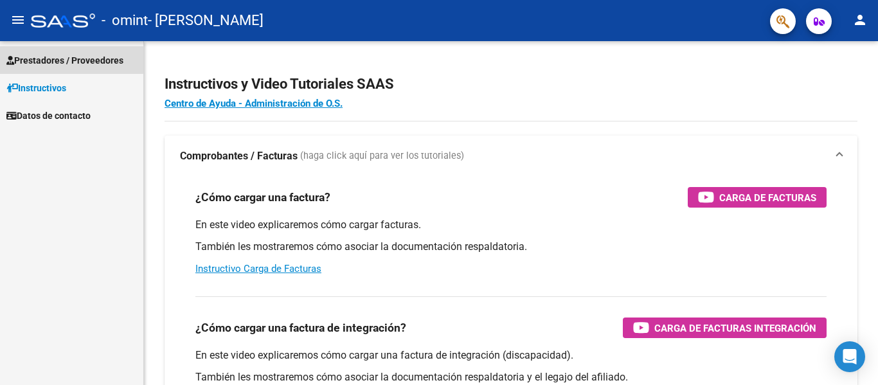
click at [71, 59] on span "Prestadores / Proveedores" at bounding box center [64, 60] width 117 height 14
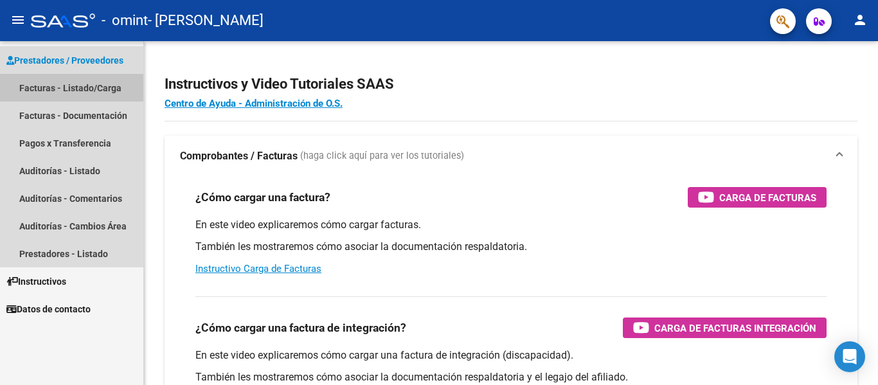
click at [61, 82] on link "Facturas - Listado/Carga" at bounding box center [71, 88] width 143 height 28
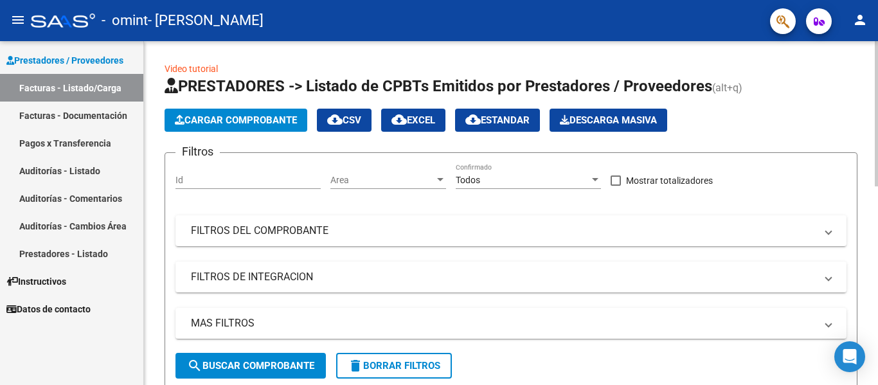
click at [290, 124] on span "Cargar Comprobante" at bounding box center [236, 120] width 122 height 12
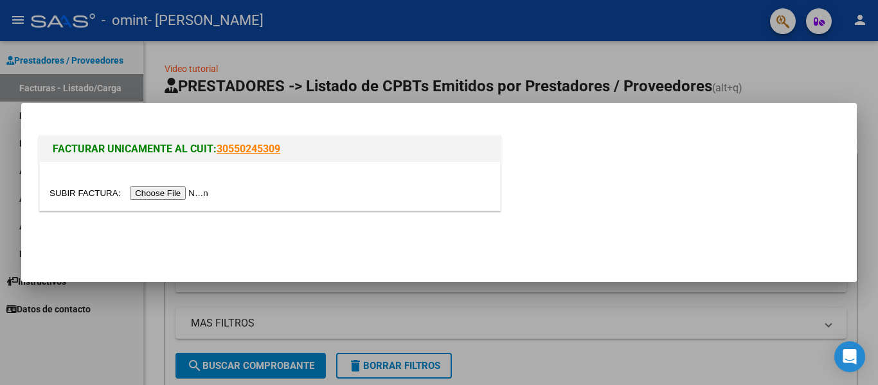
click at [165, 188] on input "file" at bounding box center [130, 192] width 163 height 13
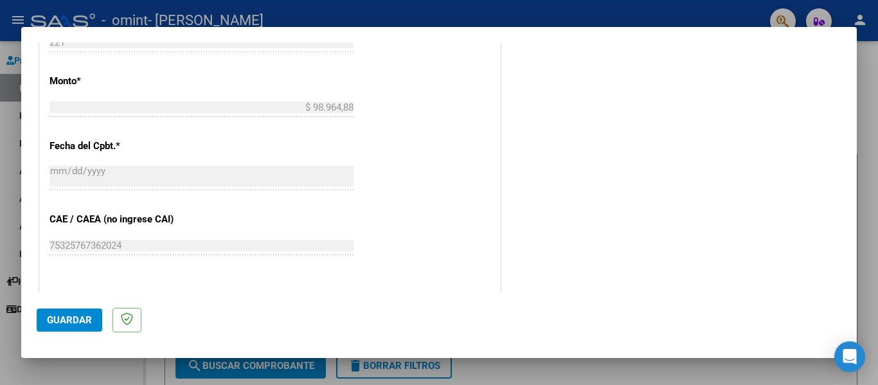
scroll to position [856, 0]
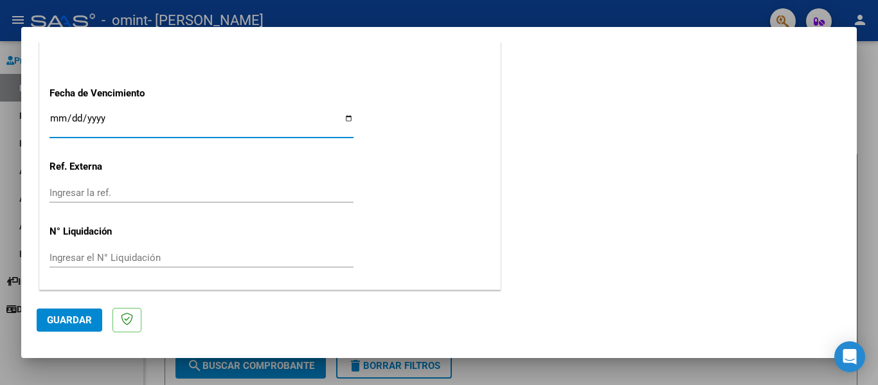
click at [184, 118] on input "Ingresar la fecha" at bounding box center [201, 123] width 304 height 21
type input "[DATE]"
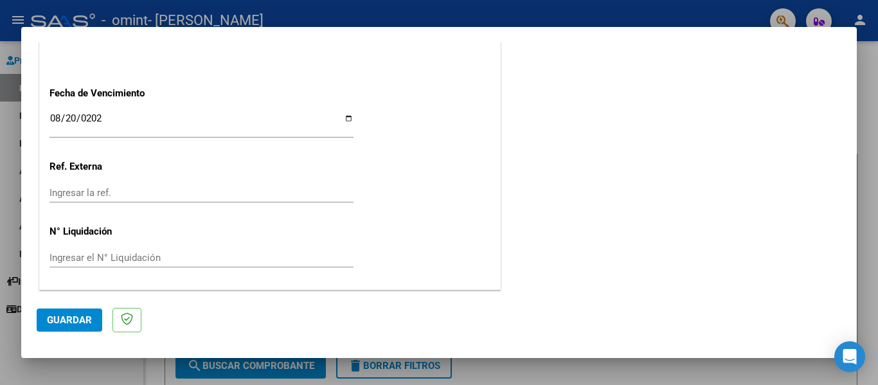
click at [73, 321] on span "Guardar" at bounding box center [69, 320] width 45 height 12
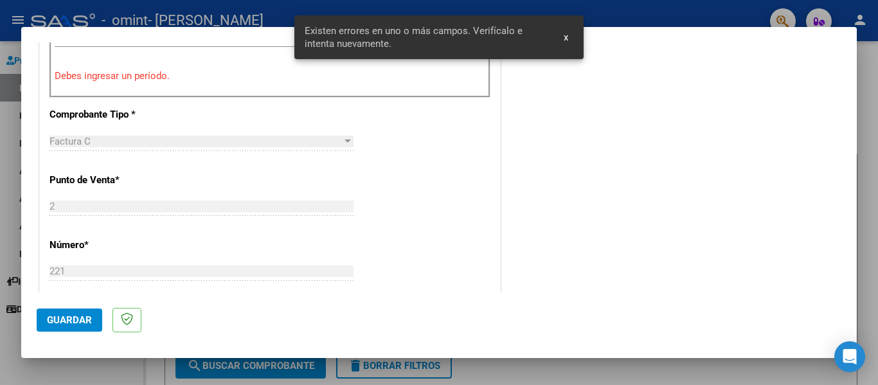
scroll to position [298, 0]
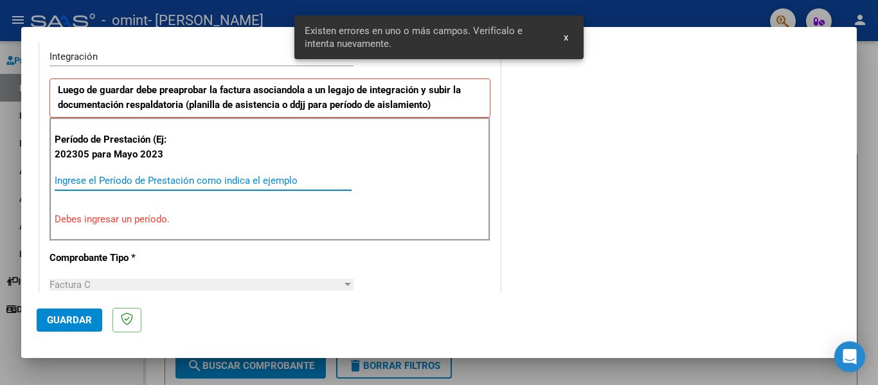
click at [121, 178] on input "Ingrese el Período de Prestación como indica el ejemplo" at bounding box center [203, 181] width 297 height 12
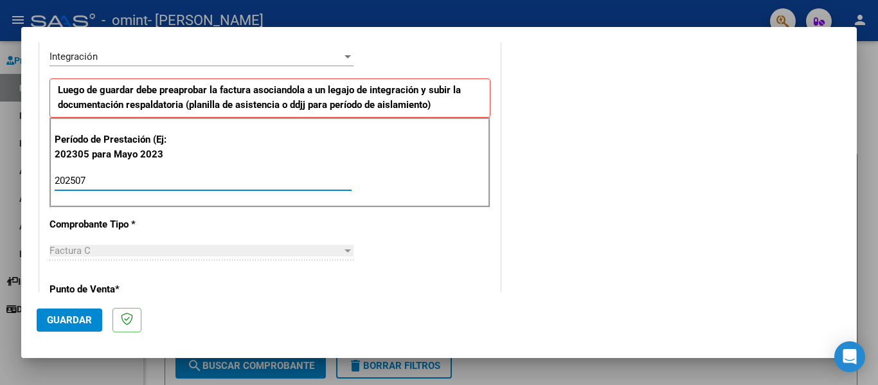
type input "202507"
click at [64, 328] on button "Guardar" at bounding box center [70, 319] width 66 height 23
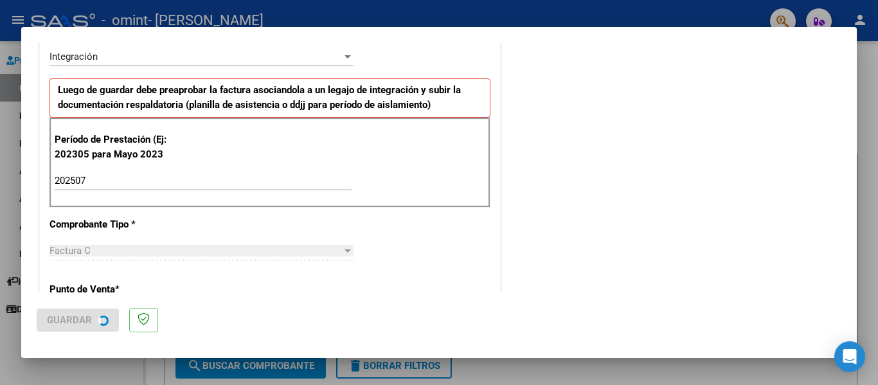
scroll to position [0, 0]
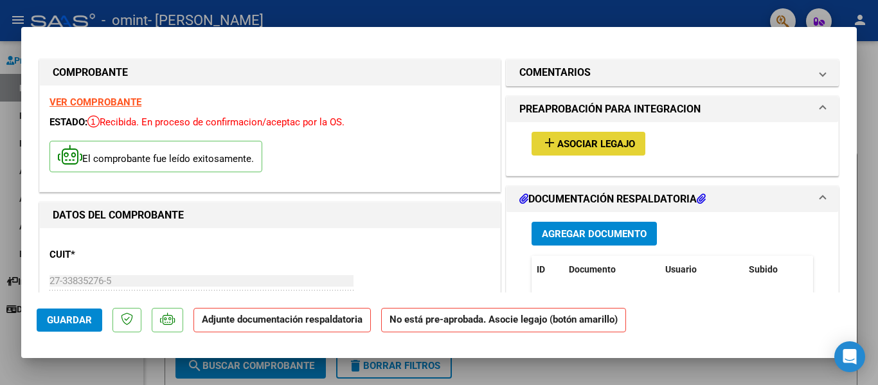
click at [580, 147] on span "Asociar Legajo" at bounding box center [596, 144] width 78 height 12
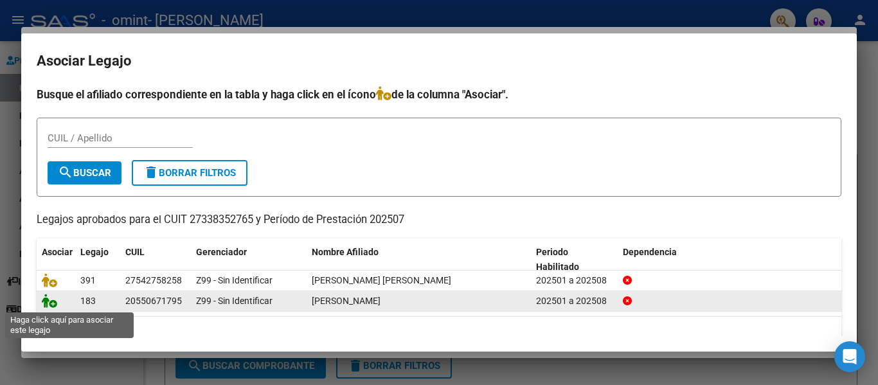
click at [49, 302] on icon at bounding box center [49, 301] width 15 height 14
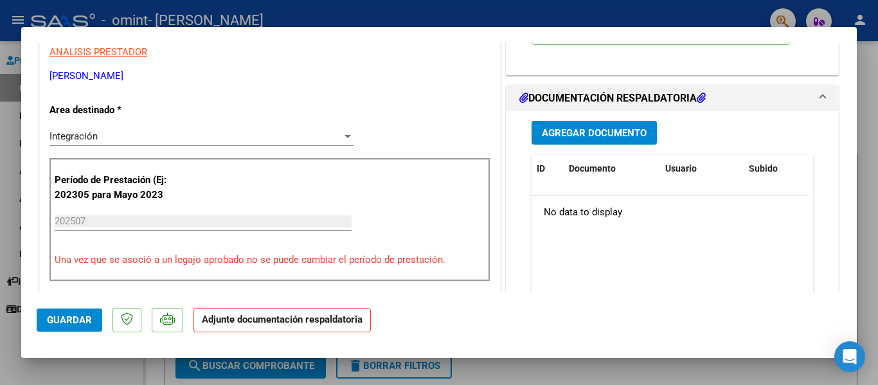
scroll to position [277, 0]
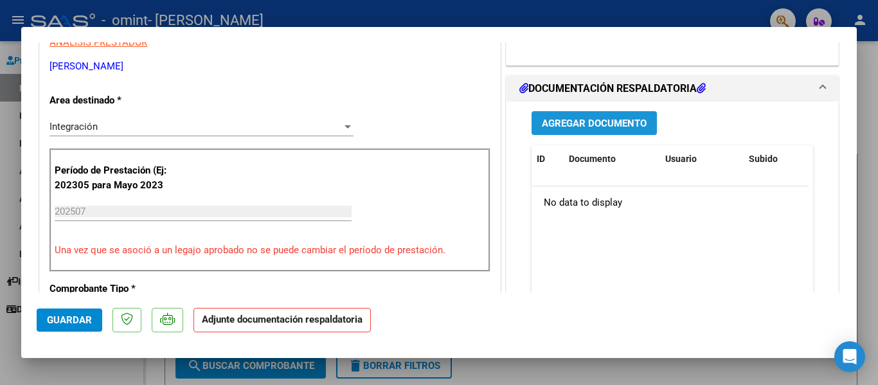
click at [563, 129] on span "Agregar Documento" at bounding box center [594, 124] width 105 height 12
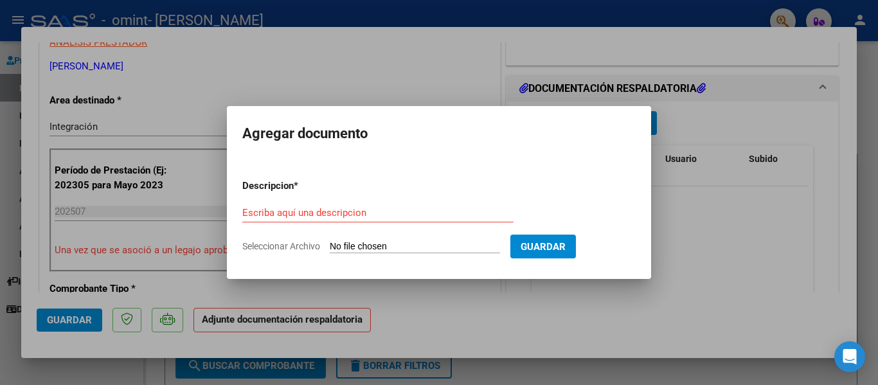
click at [368, 241] on input "Seleccionar Archivo" at bounding box center [415, 247] width 170 height 12
click at [456, 242] on input "Seleccionar Archivo" at bounding box center [415, 247] width 170 height 12
type input "C:\fakepath\[PERSON_NAME].pdf"
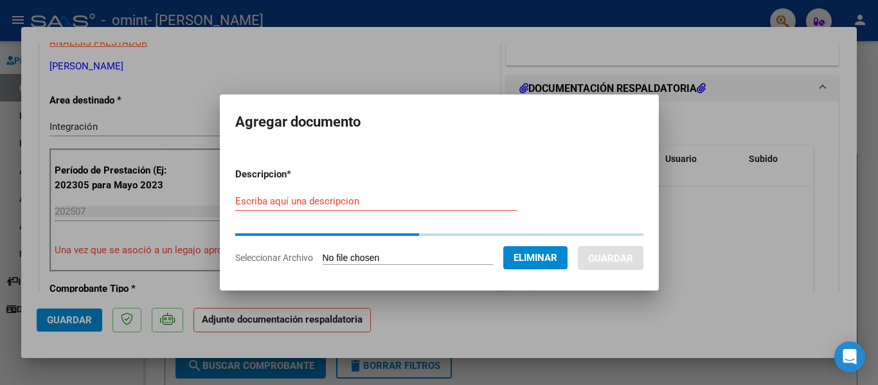
click at [457, 202] on input "Escriba aquí una descripcion" at bounding box center [375, 201] width 281 height 12
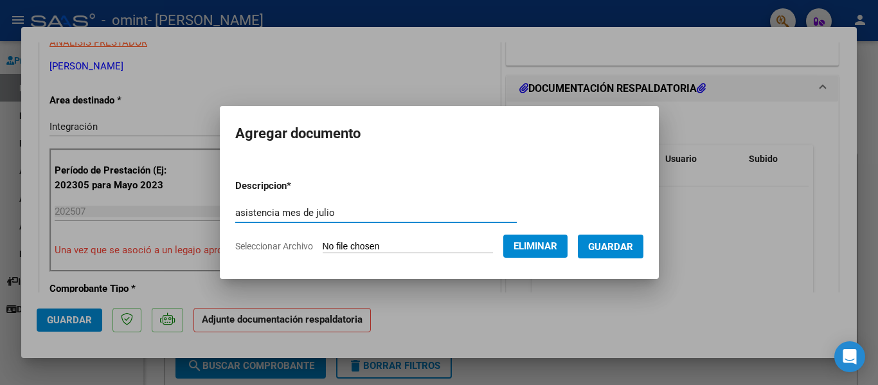
type input "asistencia mes de julio"
click at [614, 251] on span "Guardar" at bounding box center [610, 247] width 45 height 12
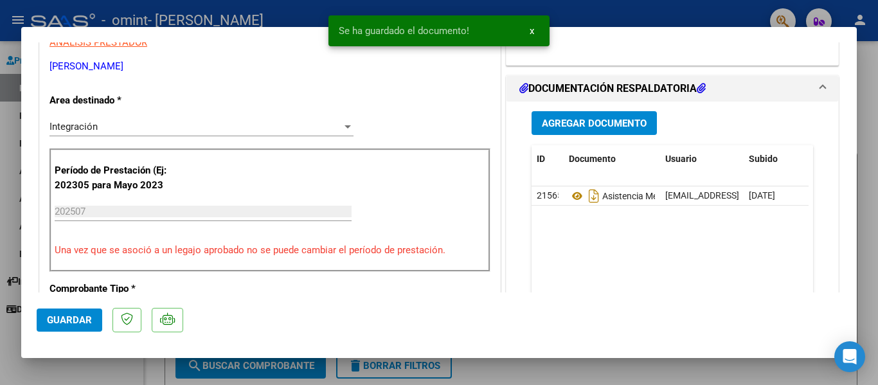
scroll to position [691, 0]
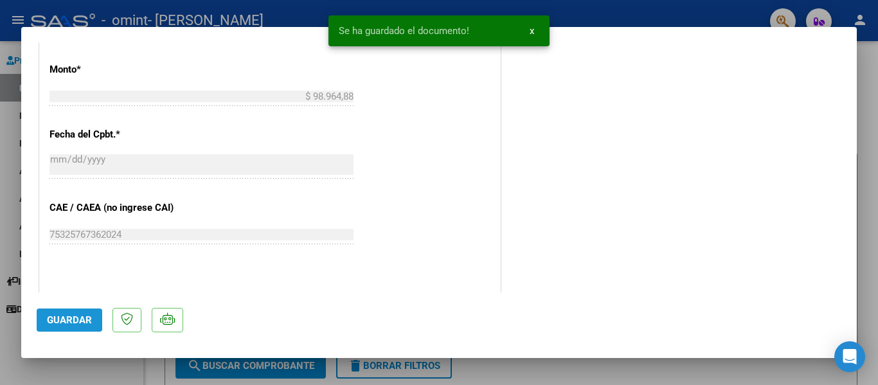
click at [52, 317] on span "Guardar" at bounding box center [69, 320] width 45 height 12
click at [534, 31] on button "x" at bounding box center [531, 30] width 25 height 23
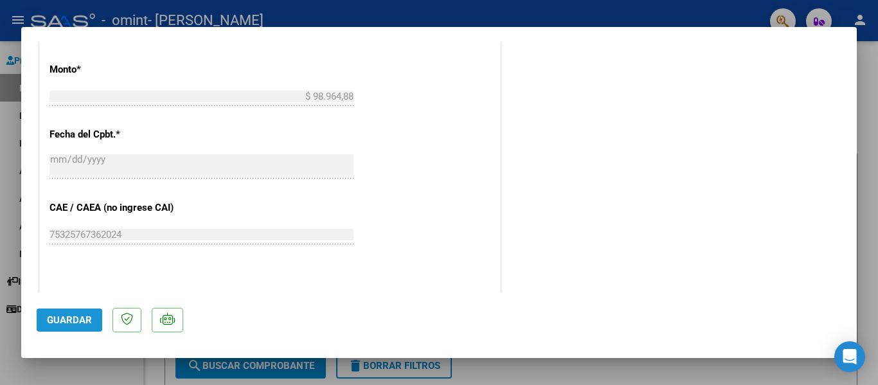
click at [72, 323] on span "Guardar" at bounding box center [69, 320] width 45 height 12
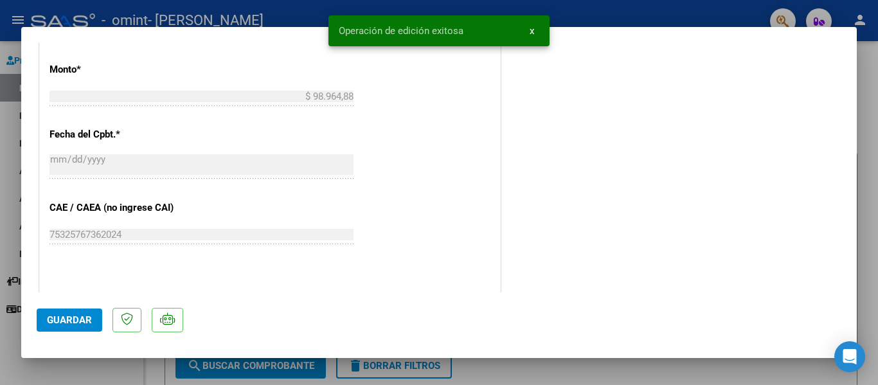
click at [608, 19] on div at bounding box center [439, 192] width 878 height 385
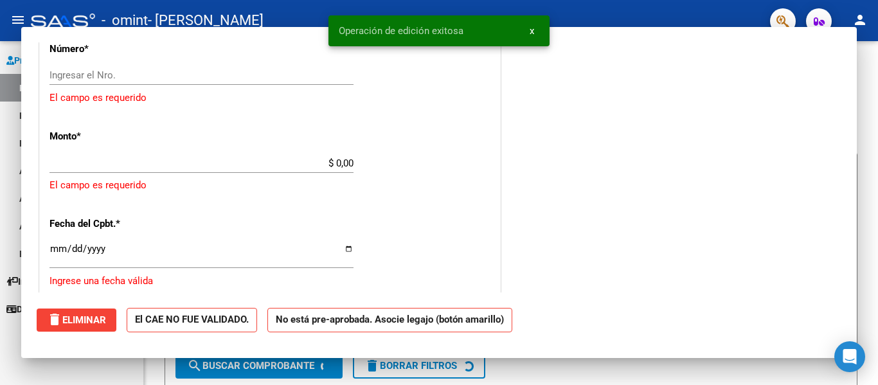
scroll to position [0, 0]
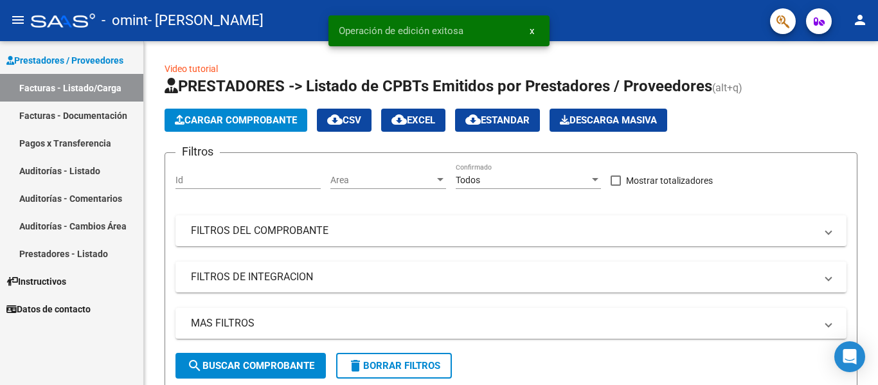
click at [95, 118] on link "Facturas - Documentación" at bounding box center [71, 116] width 143 height 28
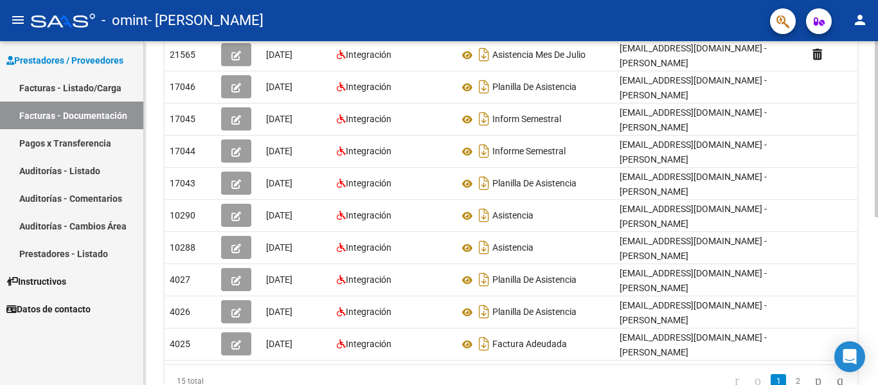
scroll to position [326, 0]
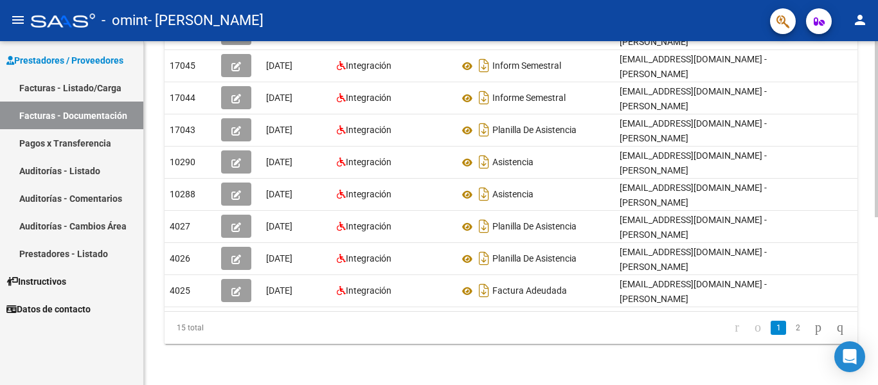
click at [873, 380] on div "PRESTADORES -> Comprobantes - Documentación Respaldatoria cloud_download Export…" at bounding box center [512, 55] width 737 height 660
click at [96, 81] on link "Facturas - Listado/Carga" at bounding box center [71, 88] width 143 height 28
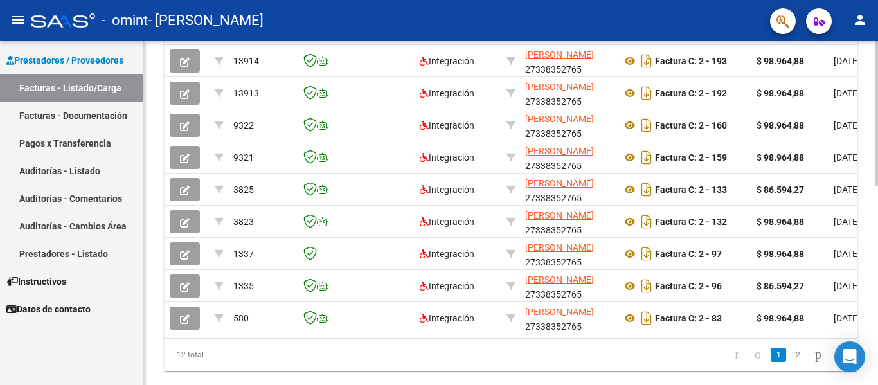
scroll to position [432, 0]
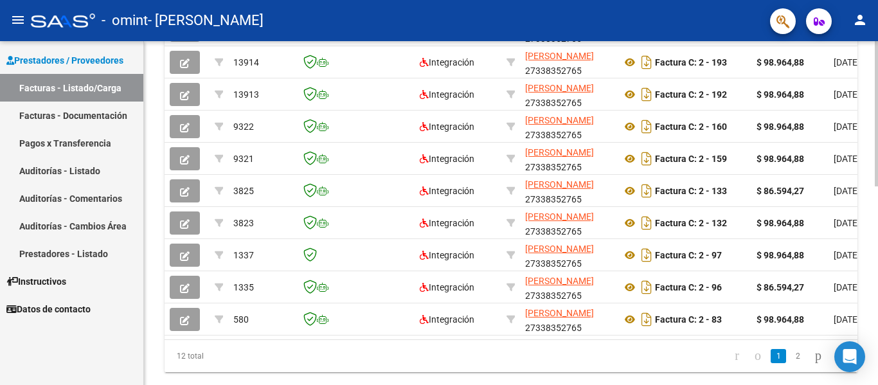
click at [876, 314] on div at bounding box center [875, 299] width 3 height 145
drag, startPoint x: 300, startPoint y: 339, endPoint x: 324, endPoint y: 345, distance: 24.5
click at [324, 339] on datatable-body "17469 Integración [PERSON_NAME] 27338352765 Factura C: 2 - 221 $ 98.964,88 [DAT…" at bounding box center [510, 173] width 693 height 331
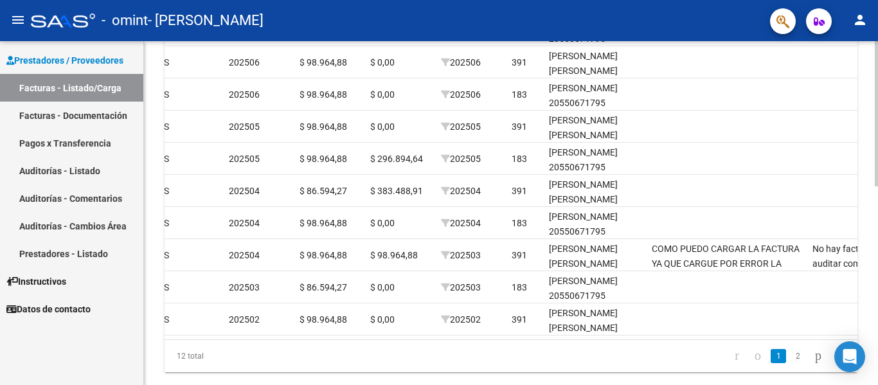
scroll to position [0, 1819]
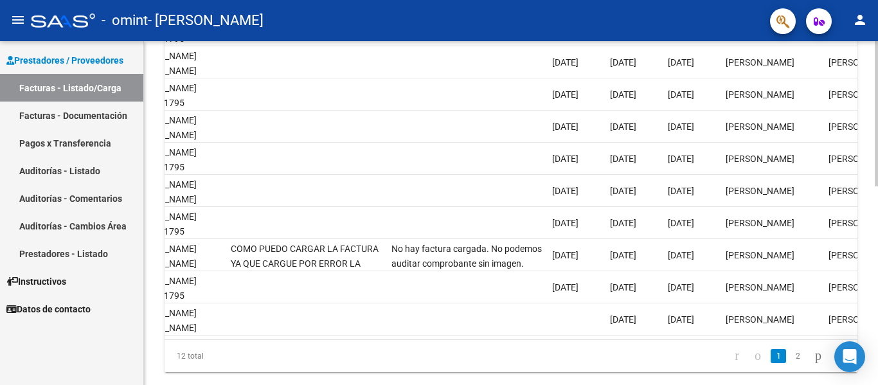
drag, startPoint x: 679, startPoint y: 339, endPoint x: 630, endPoint y: 344, distance: 49.7
click at [630, 339] on datatable-body "17469 Integración [PERSON_NAME] 27338352765 Factura C: 2 - 221 $ 98.964,88 [DAT…" at bounding box center [510, 173] width 693 height 331
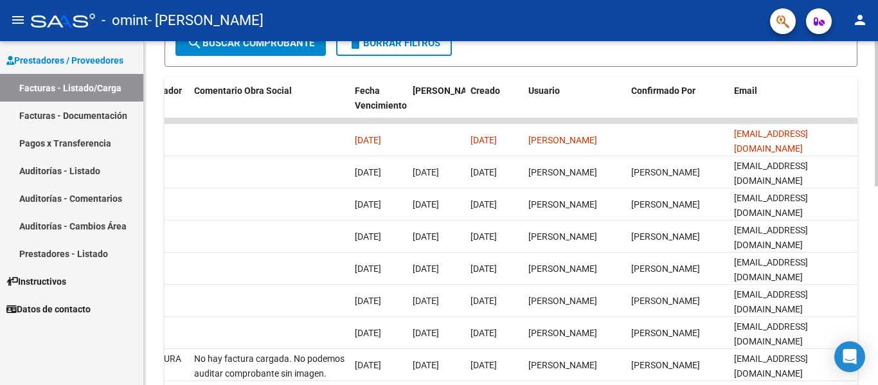
scroll to position [321, 0]
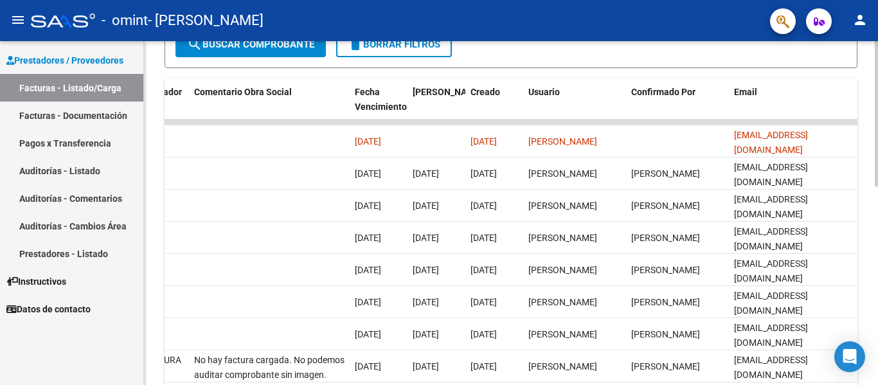
click at [872, 203] on div "Video tutorial PRESTADORES -> Listado de CPBTs Emitidos por Prestadores / Prove…" at bounding box center [512, 122] width 737 height 804
